Goal: Navigation & Orientation: Find specific page/section

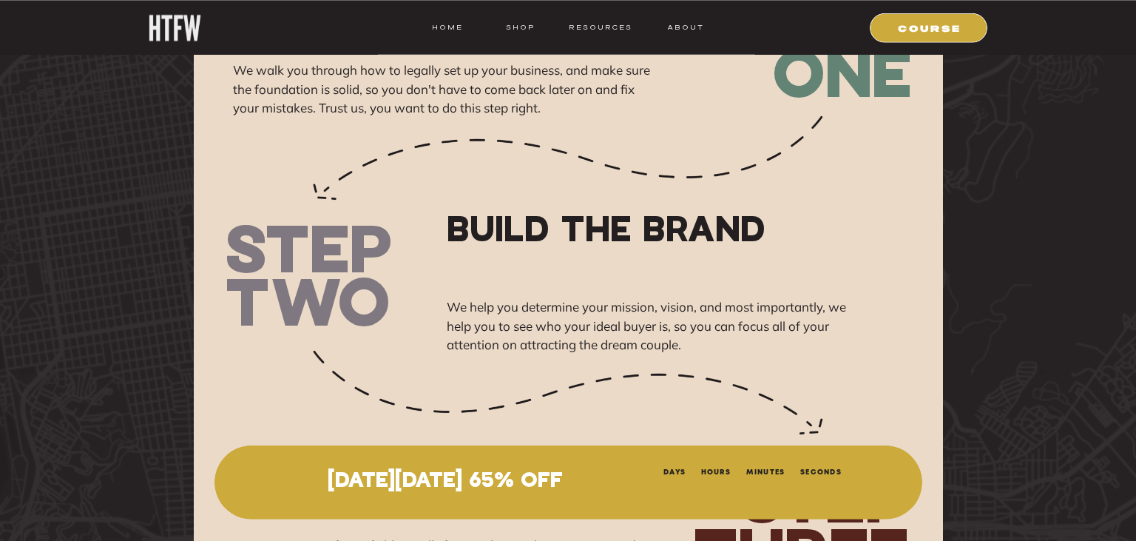
scroll to position [10936, 0]
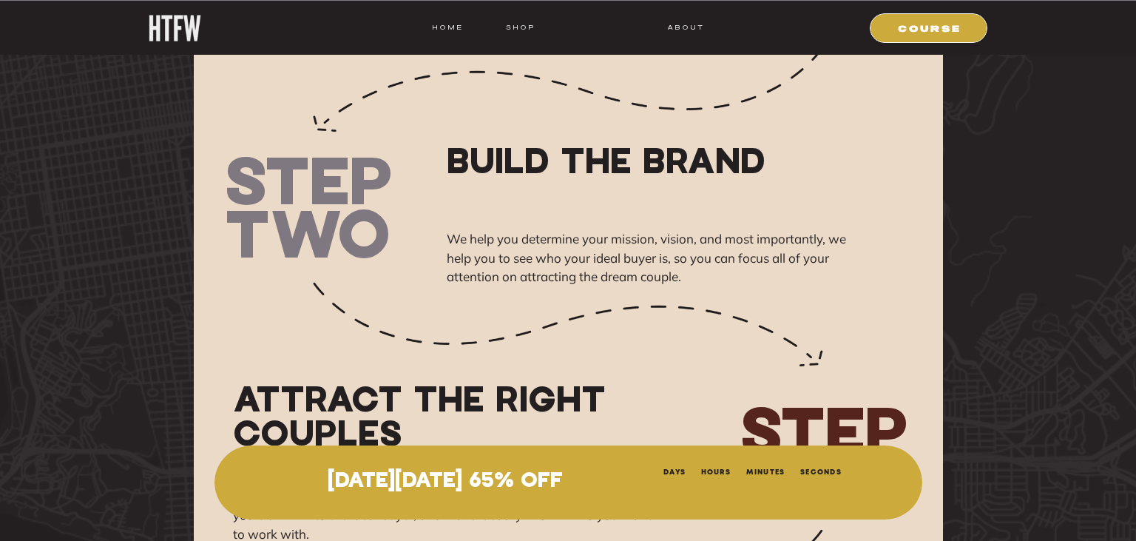
click at [614, 27] on nav "resources" at bounding box center [598, 27] width 69 height 13
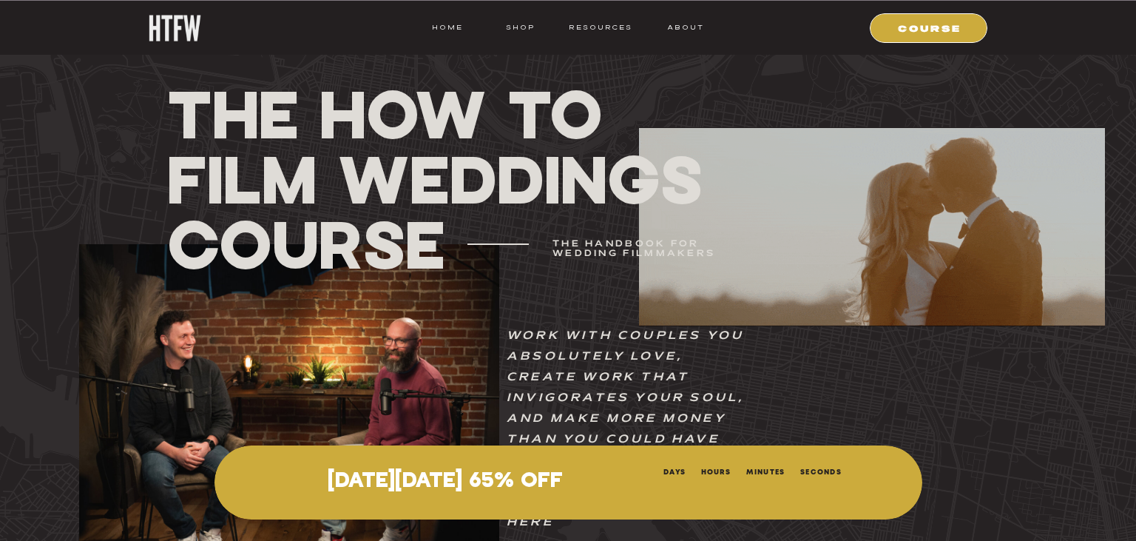
click at [357, 374] on div at bounding box center [289, 419] width 420 height 350
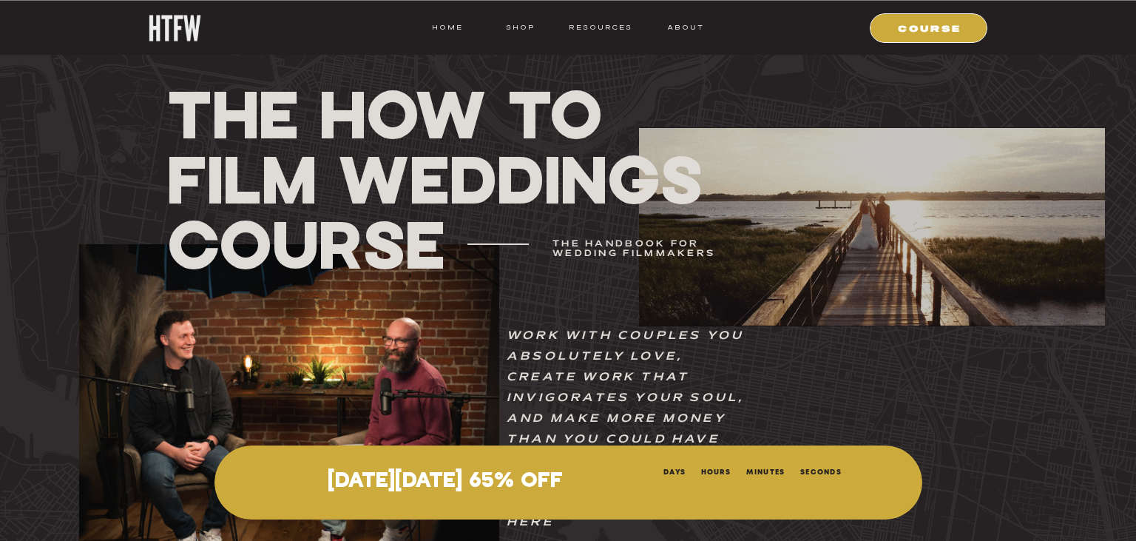
click at [331, 173] on h1 "THE How To Film Weddings Course" at bounding box center [439, 179] width 545 height 196
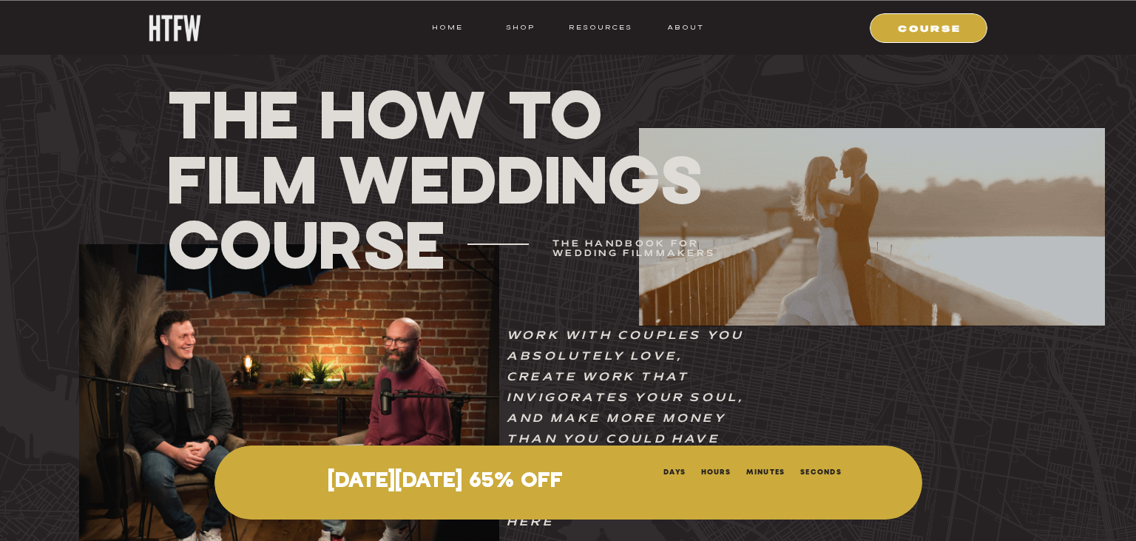
click at [474, 482] on p "[DATE][DATE] 65% OFF" at bounding box center [445, 482] width 393 height 24
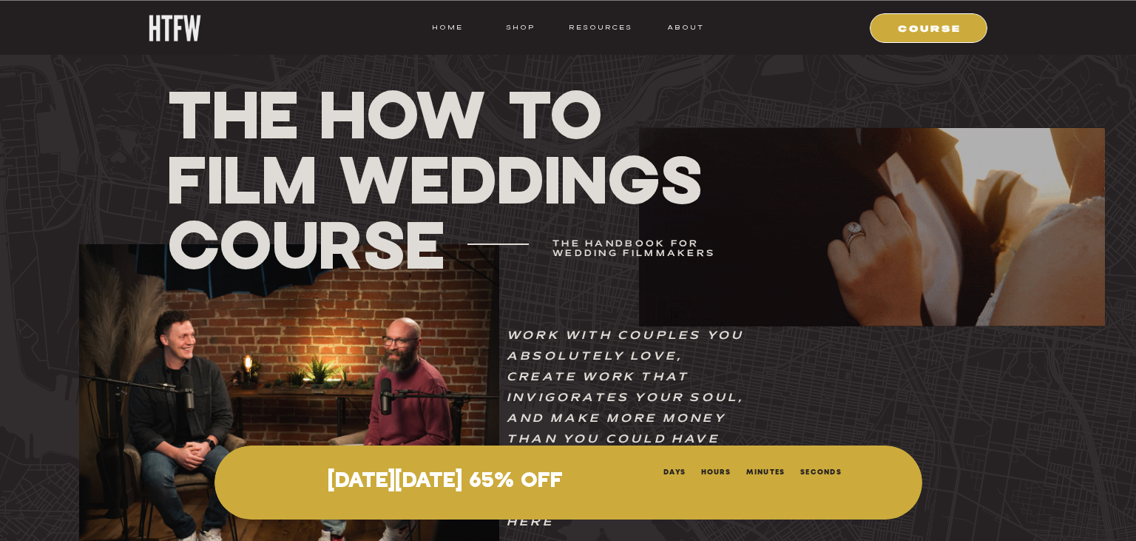
click at [922, 42] on div at bounding box center [929, 28] width 118 height 30
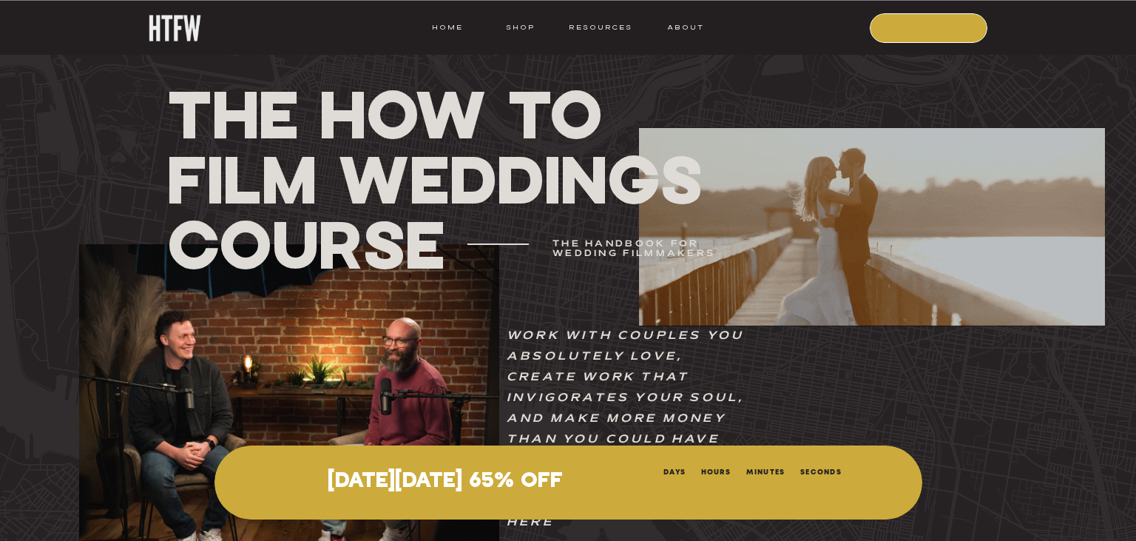
click at [936, 24] on nav "COURSE" at bounding box center [930, 27] width 101 height 13
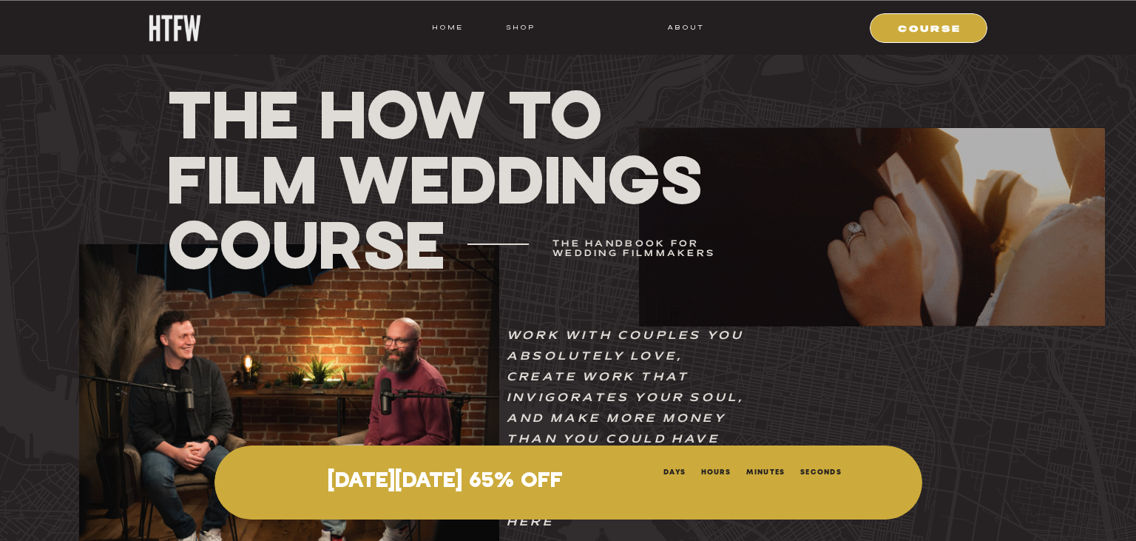
click at [590, 28] on nav "resources" at bounding box center [598, 27] width 69 height 13
